Goal: Information Seeking & Learning: Learn about a topic

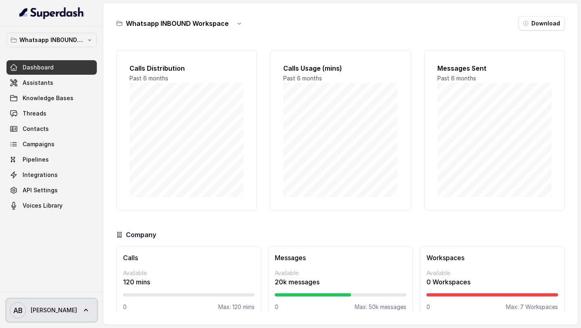
click at [45, 316] on span "[PERSON_NAME]" at bounding box center [43, 310] width 67 height 16
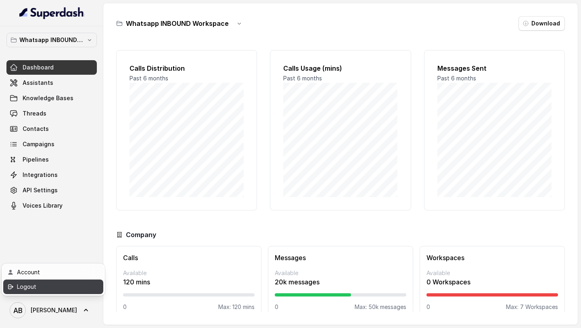
click at [65, 287] on div "Logout" at bounding box center [51, 287] width 69 height 10
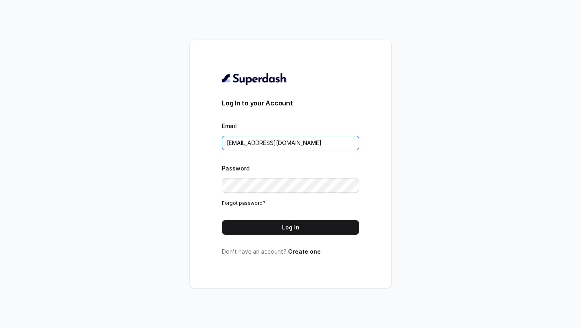
click at [286, 148] on input "[EMAIL_ADDRESS][DOMAIN_NAME]" at bounding box center [290, 143] width 137 height 15
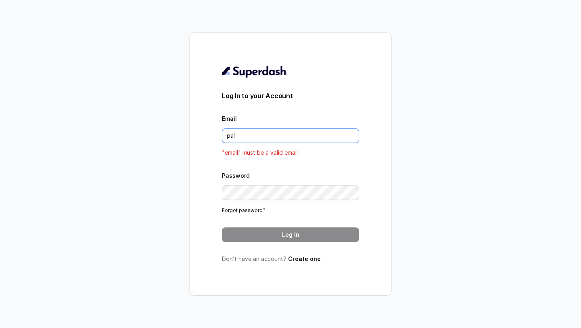
type input "[DOMAIN_NAME][EMAIL_ADDRESS][DOMAIN_NAME]"
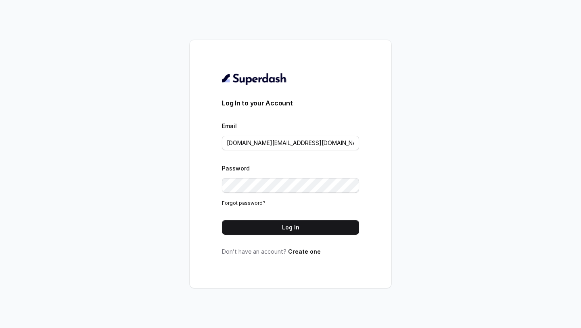
click at [300, 226] on button "Log In" at bounding box center [290, 227] width 137 height 15
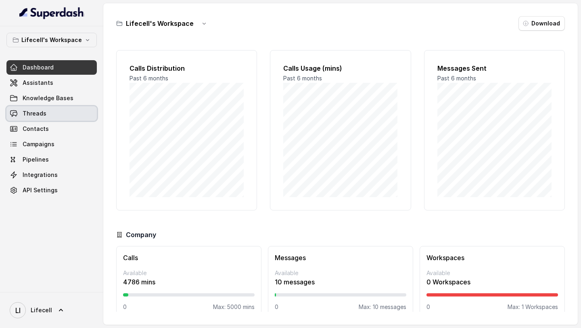
click at [46, 110] on link "Threads" at bounding box center [51, 113] width 90 height 15
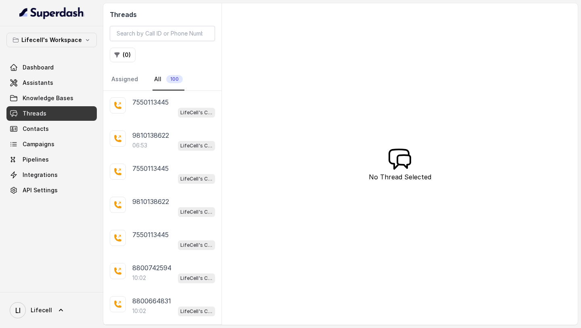
click at [169, 129] on div "9810138622 06:53 LifeCell's Call Assistant" at bounding box center [162, 140] width 118 height 33
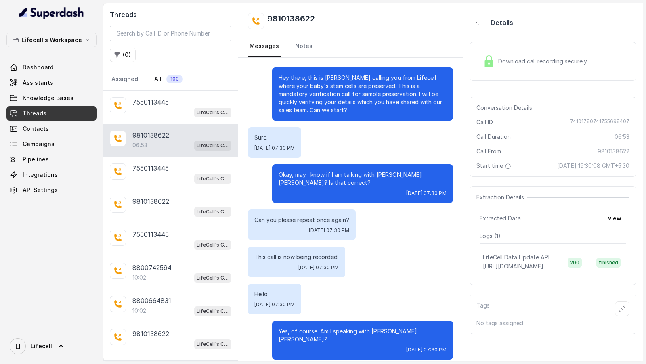
click at [581, 121] on span "74101780741755698407" at bounding box center [599, 122] width 59 height 8
copy span "74101780741755698407"
drag, startPoint x: 317, startPoint y: 23, endPoint x: 255, endPoint y: 23, distance: 62.1
click at [255, 23] on div "9810138622" at bounding box center [350, 21] width 205 height 16
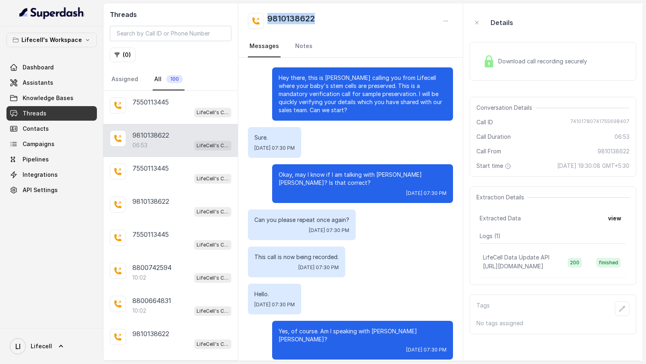
copy h2 "9810138622"
click at [574, 247] on td "200" at bounding box center [575, 262] width 29 height 31
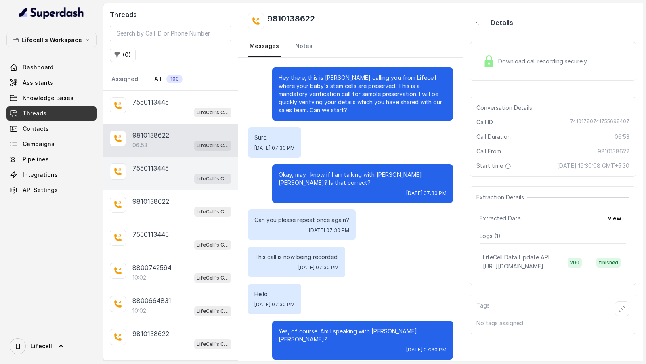
click at [157, 173] on div "LifeCell's Call Assistant" at bounding box center [181, 178] width 99 height 10
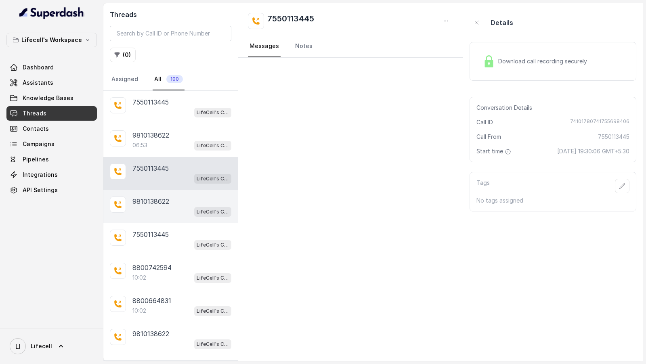
click at [146, 202] on p "9810138622" at bounding box center [150, 202] width 37 height 10
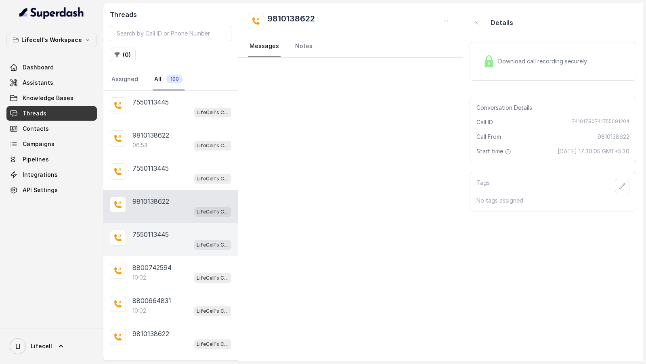
click at [146, 239] on div "LifeCell's Call Assistant" at bounding box center [181, 244] width 99 height 10
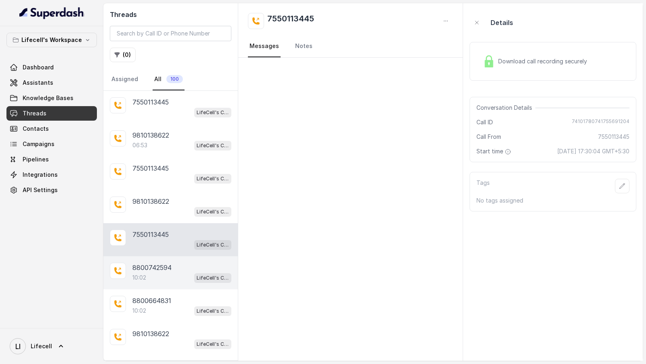
click at [146, 274] on p "10:02" at bounding box center [139, 278] width 14 height 8
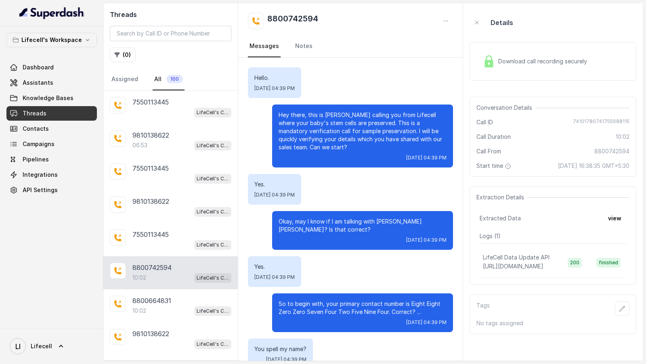
scroll to position [3645, 0]
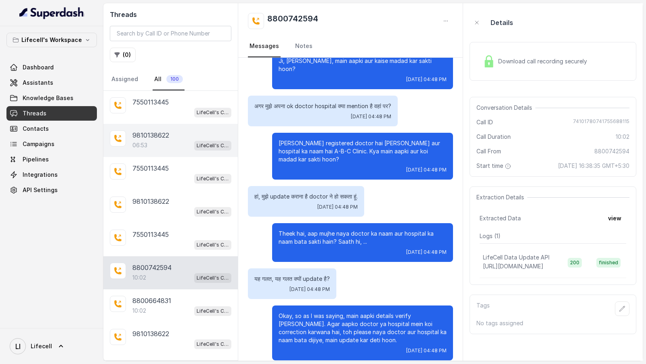
click at [146, 137] on p "9810138622" at bounding box center [150, 135] width 37 height 10
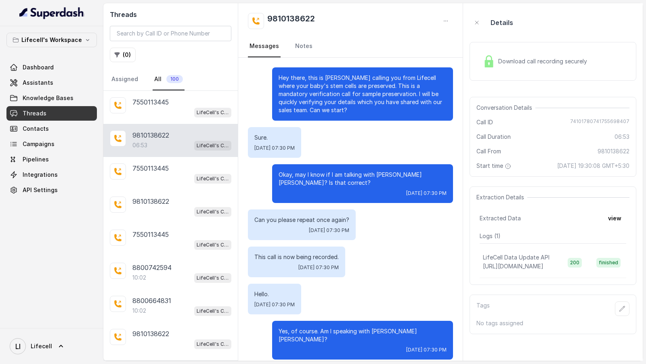
scroll to position [2750, 0]
